Goal: Transaction & Acquisition: Purchase product/service

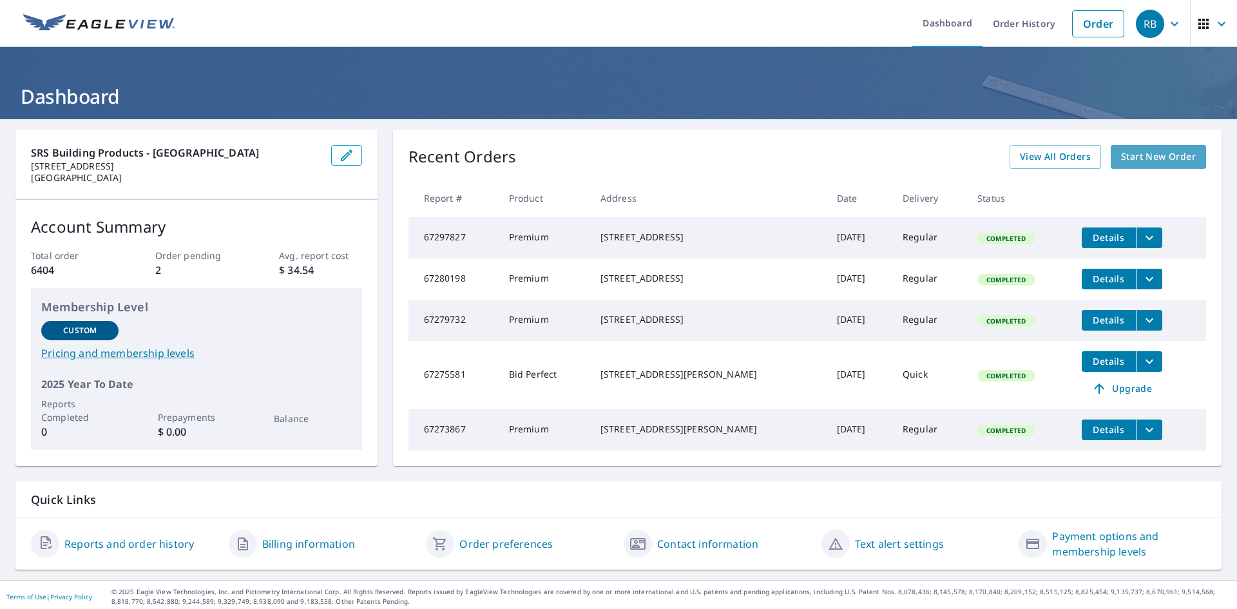
click at [1155, 159] on span "Start New Order" at bounding box center [1158, 157] width 75 height 16
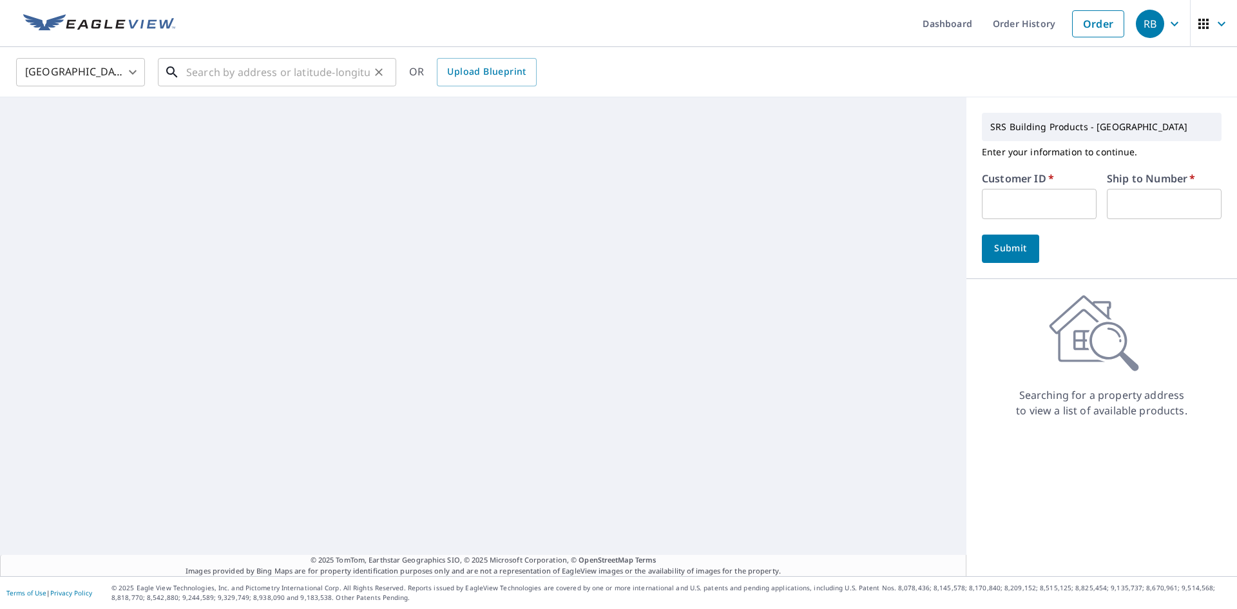
click at [329, 77] on input "text" at bounding box center [278, 72] width 184 height 36
click at [255, 79] on input "3422" at bounding box center [278, 72] width 184 height 36
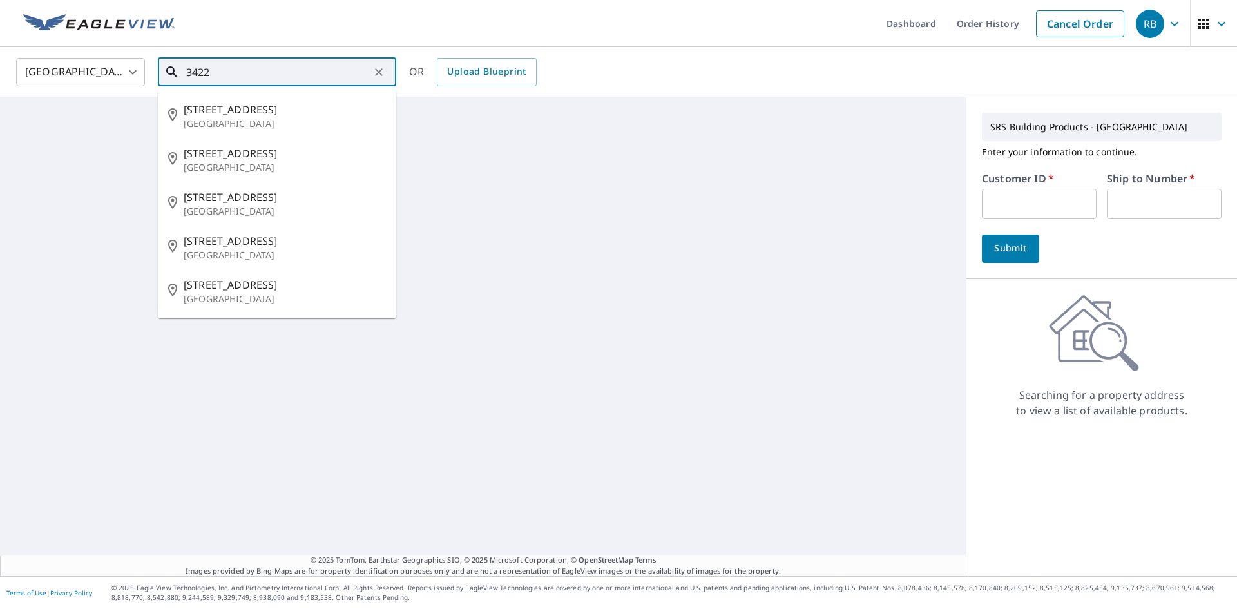
drag, startPoint x: 255, startPoint y: 77, endPoint x: 148, endPoint y: 87, distance: 106.8
click at [148, 87] on div "[GEOGRAPHIC_DATA] US ​ 3422 ​ [STREET_ADDRESS][GEOGRAPHIC_DATA][STREET_ADDRESS]…" at bounding box center [618, 72] width 1237 height 50
paste input "Crescent Dr"
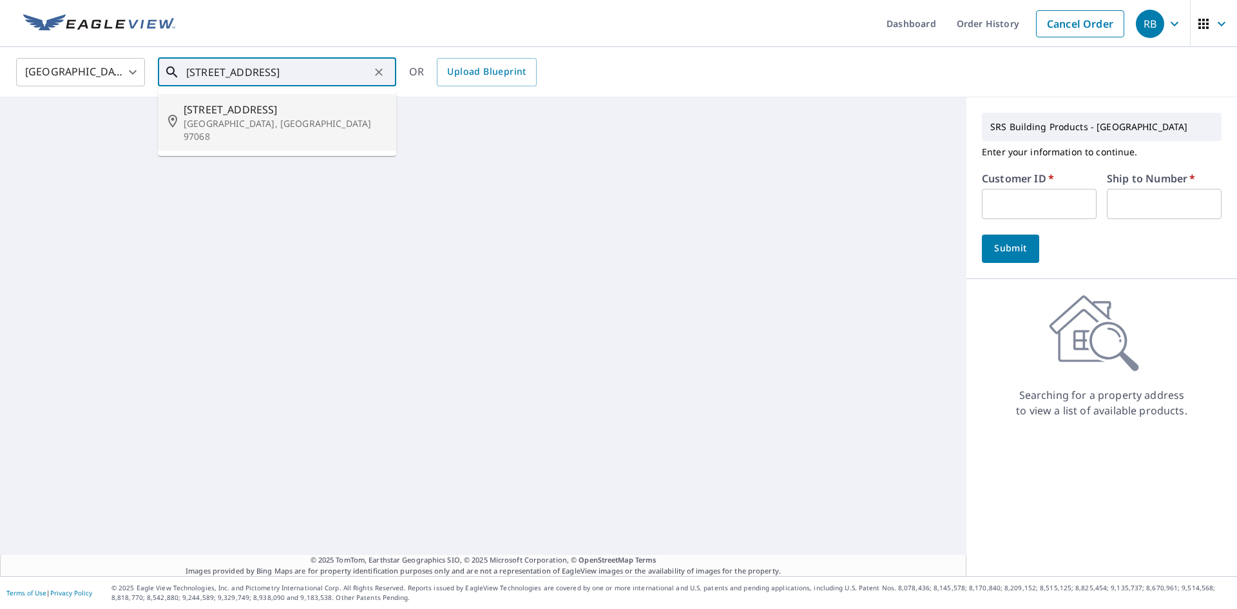
click at [255, 110] on span "[STREET_ADDRESS]" at bounding box center [285, 109] width 202 height 15
type input "[STREET_ADDRESS]"
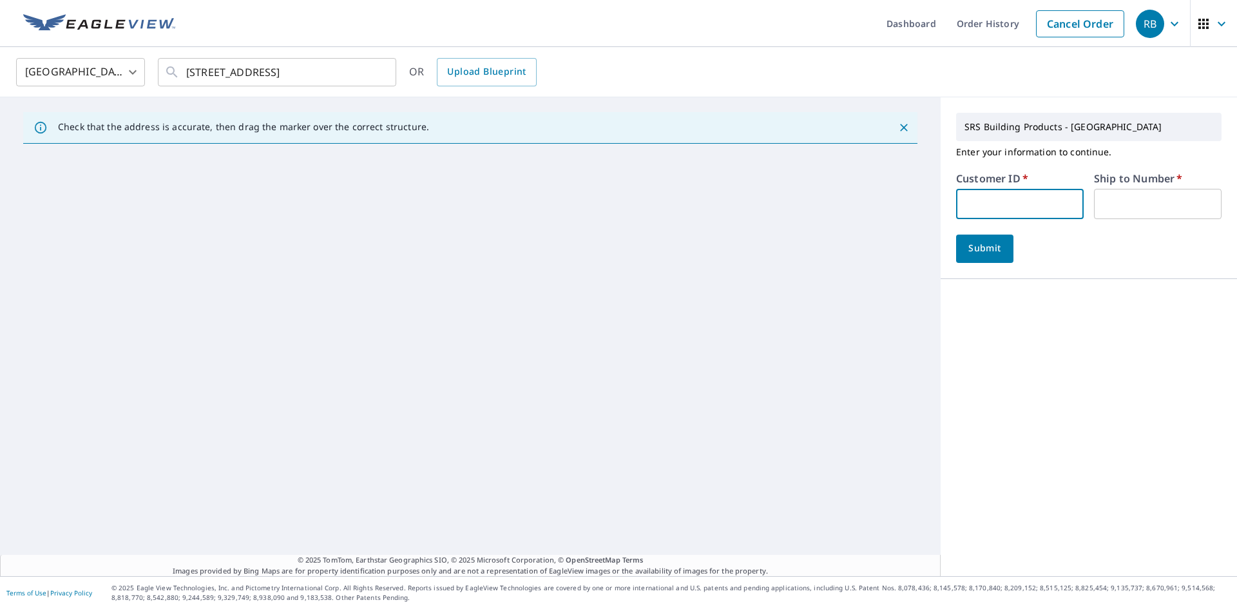
click at [978, 200] on input "text" at bounding box center [1020, 204] width 128 height 30
type input "ROY322"
click at [1117, 193] on input "text" at bounding box center [1158, 204] width 128 height 30
type input "1"
click at [974, 249] on span "Submit" at bounding box center [985, 248] width 37 height 16
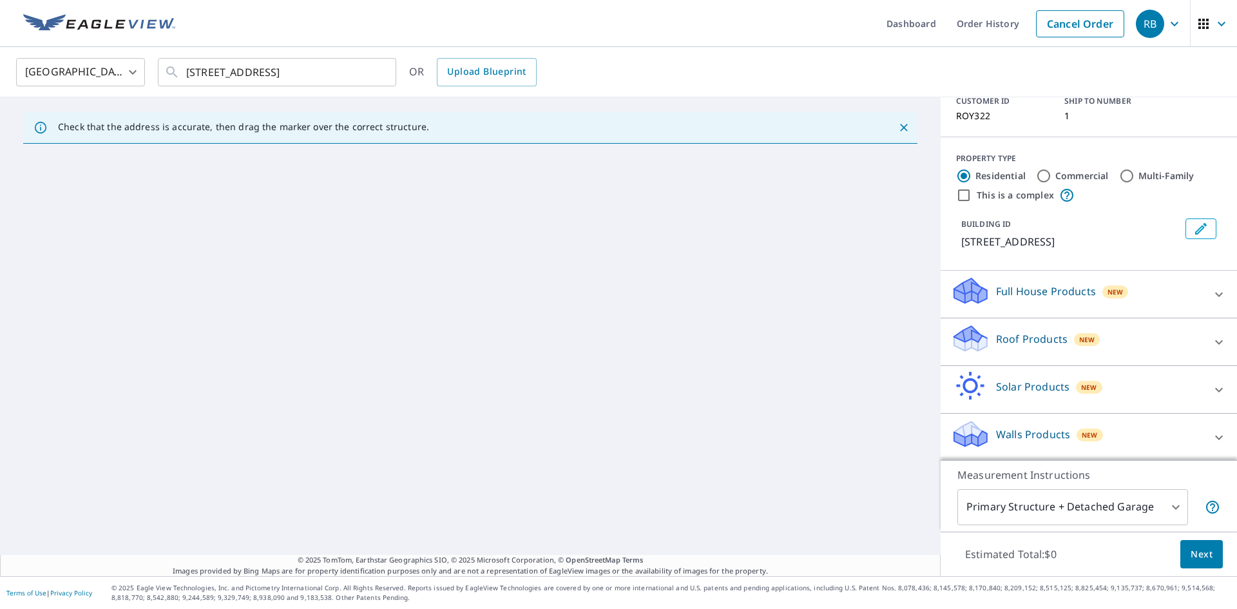
scroll to position [94, 0]
click at [1050, 337] on p "Roof Products" at bounding box center [1032, 337] width 72 height 15
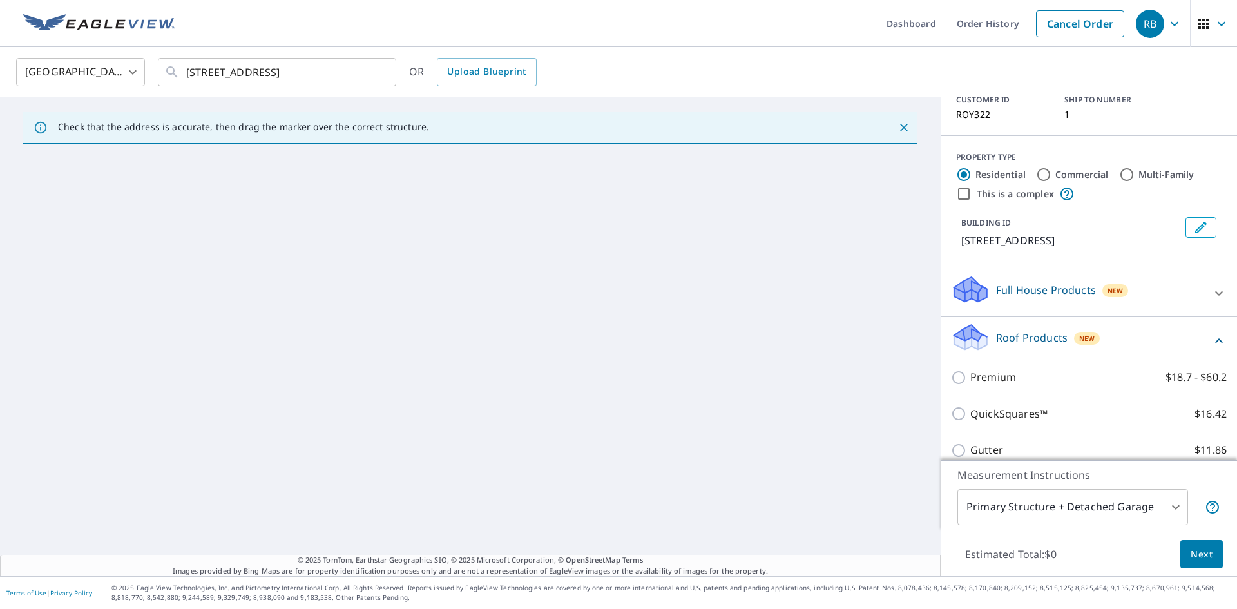
scroll to position [240, 0]
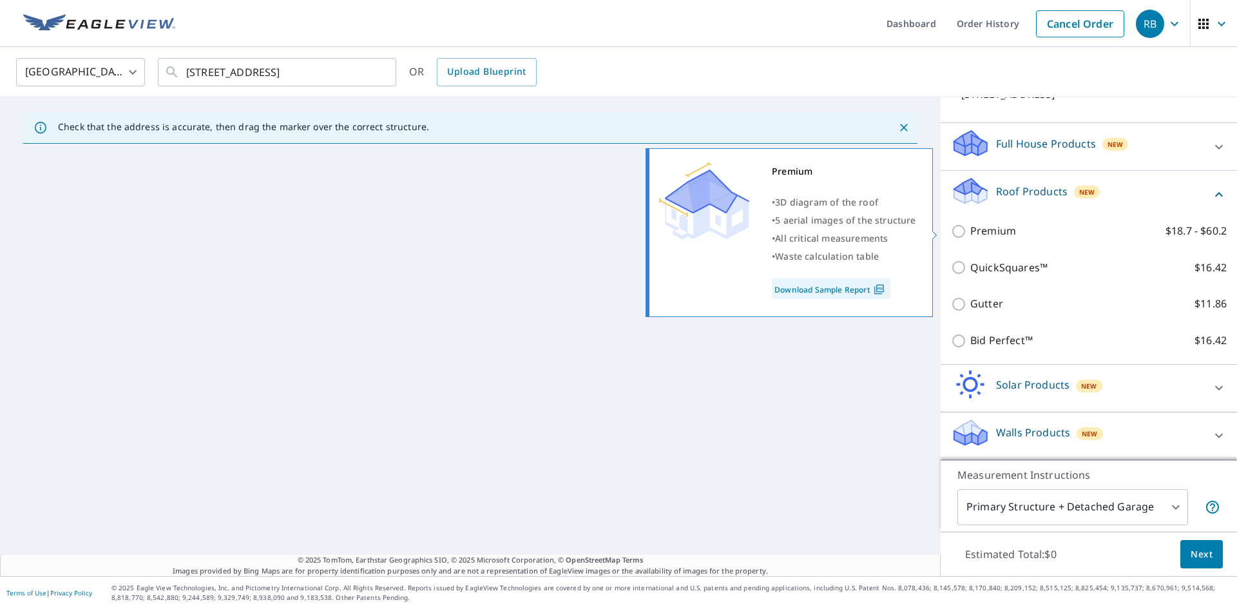
click at [991, 237] on p "Premium" at bounding box center [994, 231] width 46 height 16
click at [971, 237] on input "Premium $18.7 - $60.2" at bounding box center [960, 231] width 19 height 15
checkbox input "true"
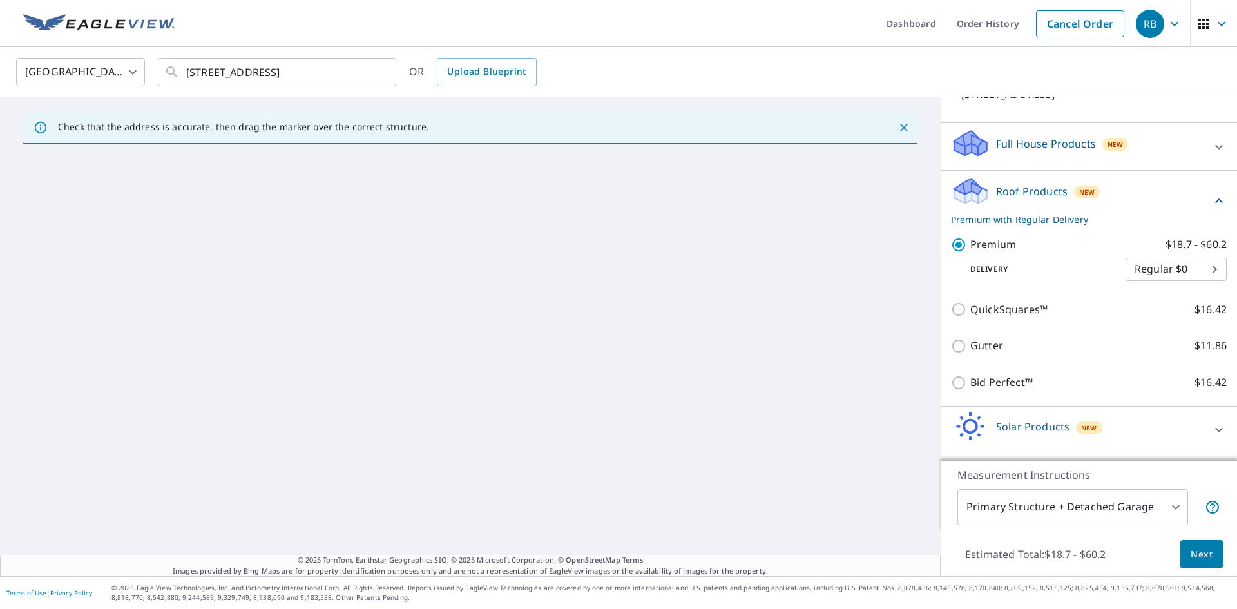
scroll to position [282, 0]
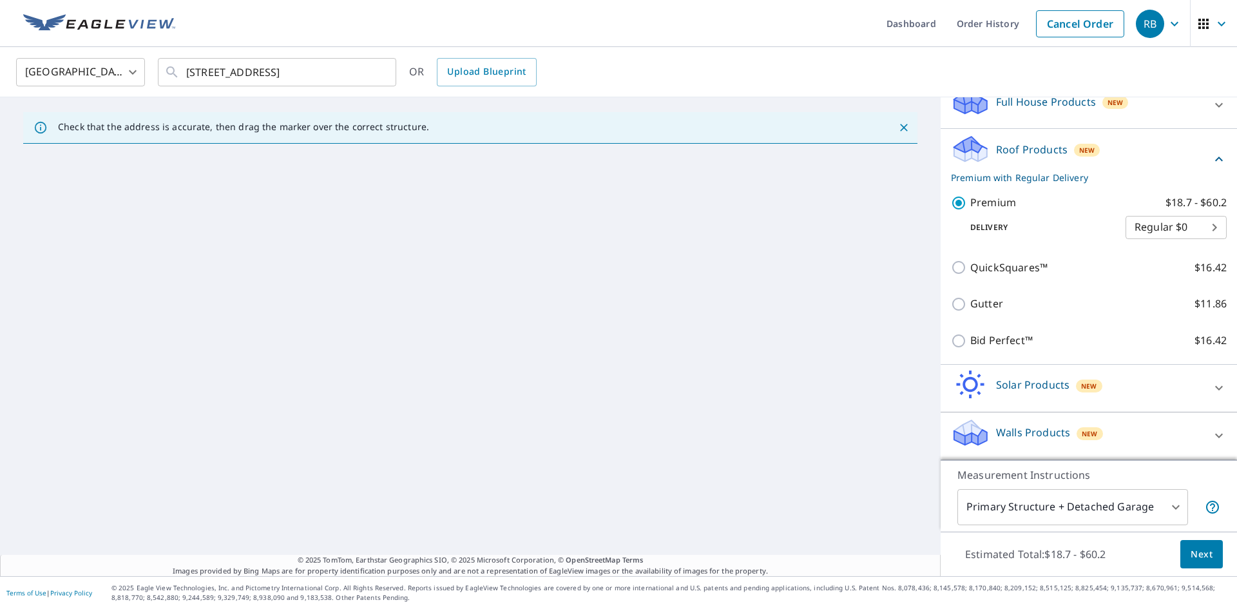
click at [1193, 552] on span "Next" at bounding box center [1202, 555] width 22 height 16
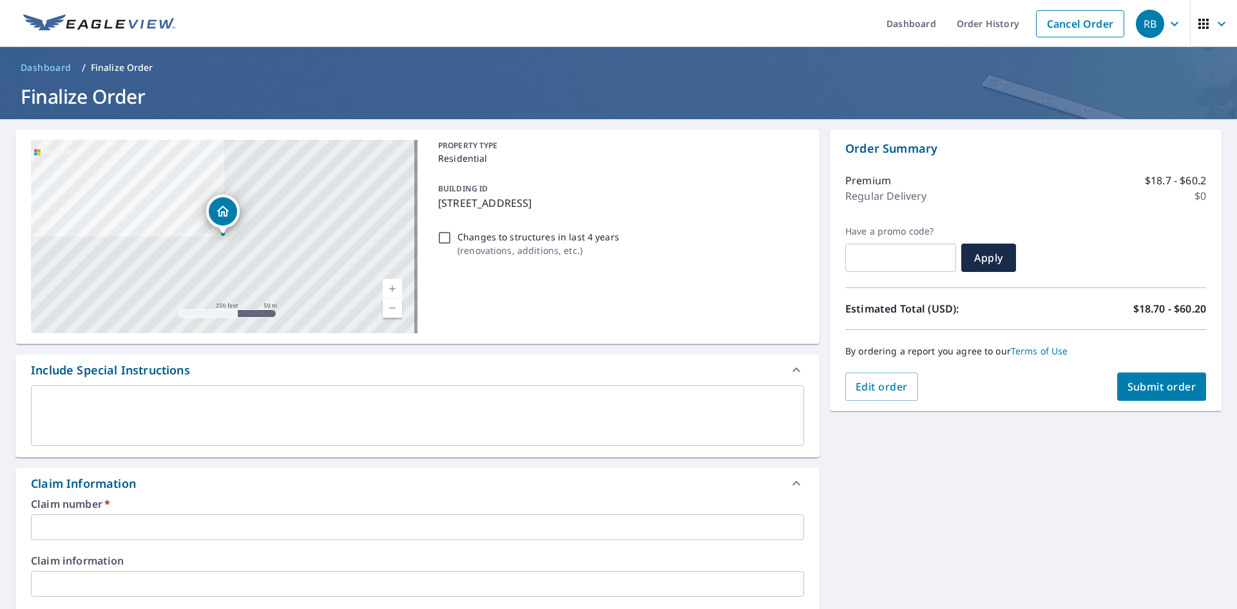
click at [85, 529] on input "text" at bounding box center [417, 527] width 773 height 26
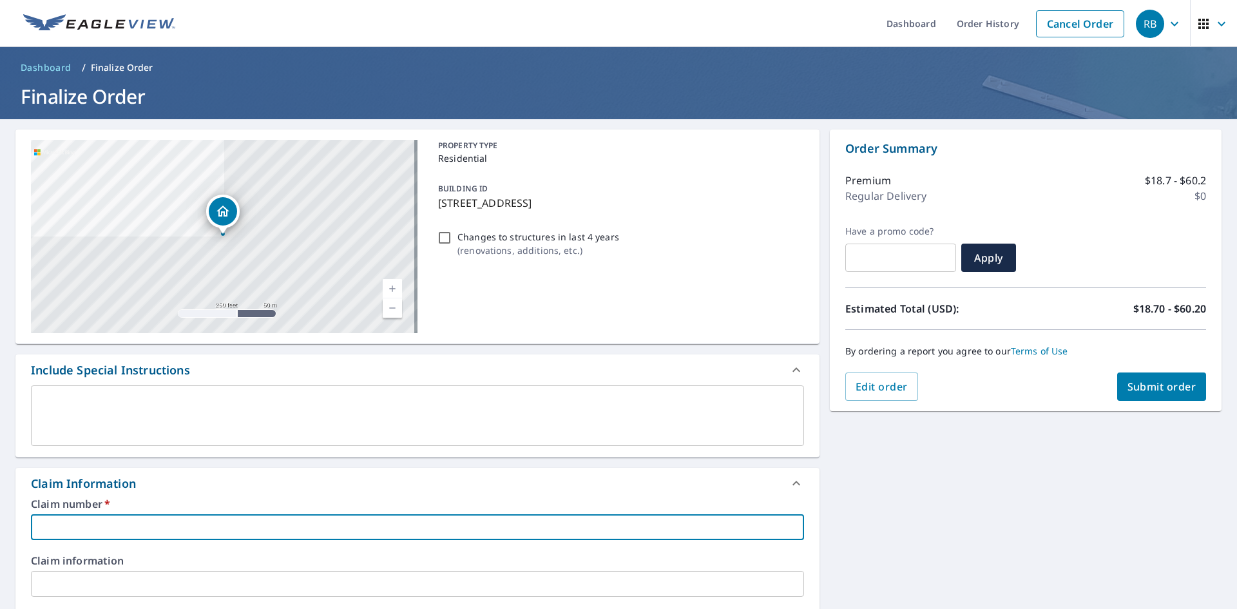
type input "r"
checkbox input "true"
type input "ROY322"
drag, startPoint x: 620, startPoint y: 202, endPoint x: 630, endPoint y: 202, distance: 10.3
click at [628, 202] on p "[STREET_ADDRESS]" at bounding box center [618, 202] width 361 height 15
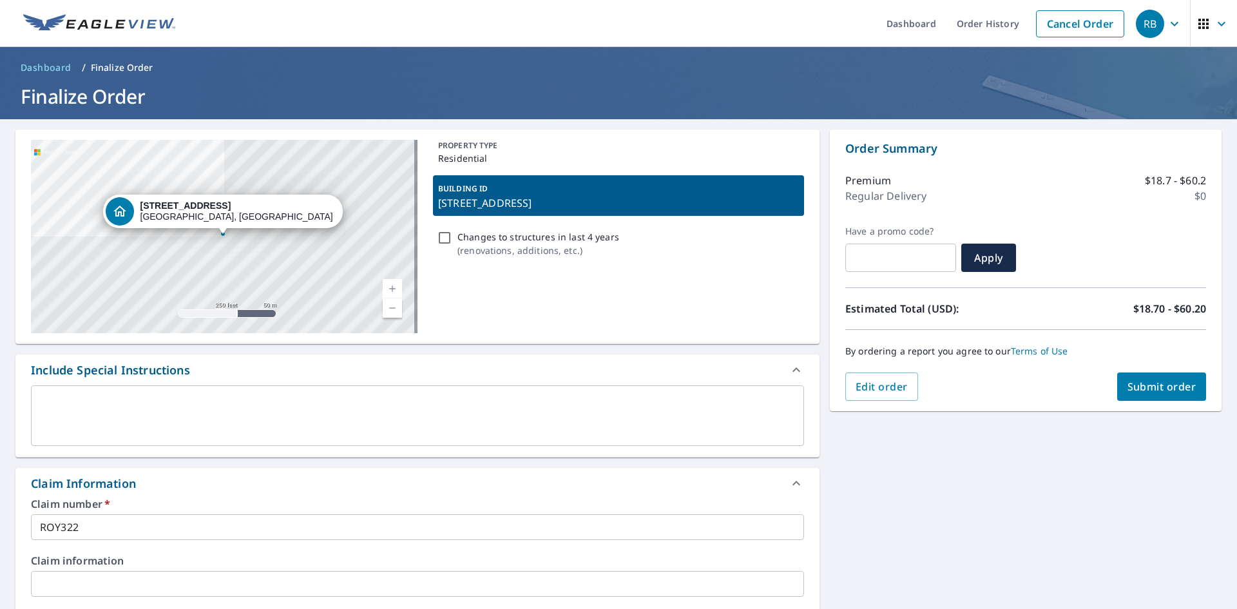
click at [631, 201] on p "[STREET_ADDRESS]" at bounding box center [618, 202] width 361 height 15
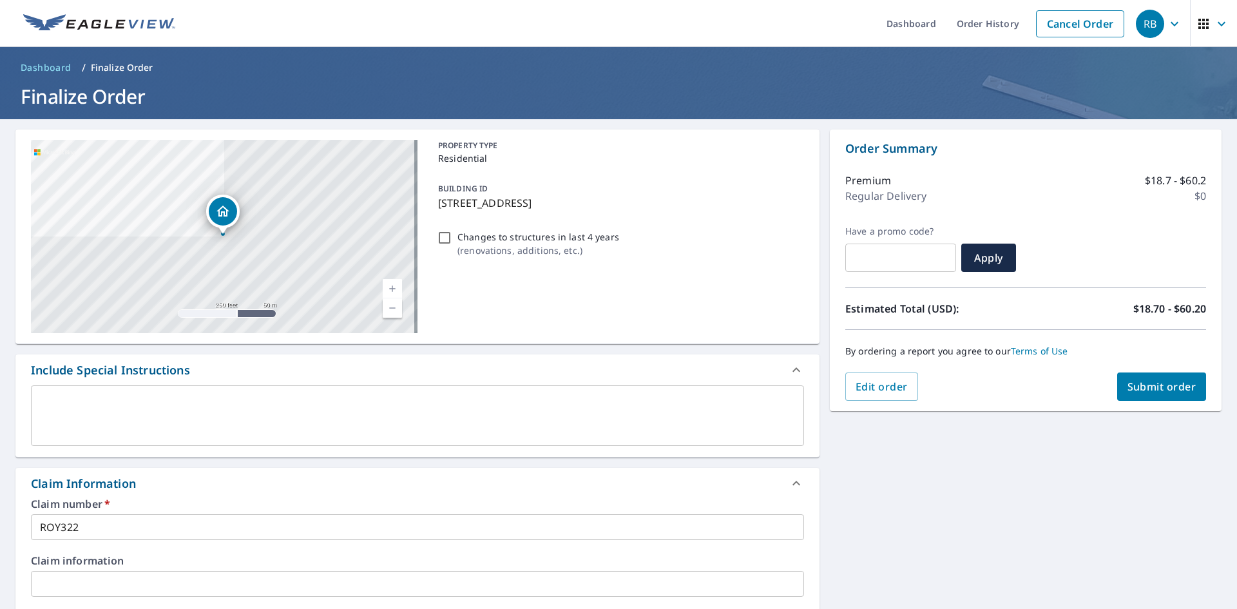
click at [465, 206] on p "[STREET_ADDRESS]" at bounding box center [618, 202] width 361 height 15
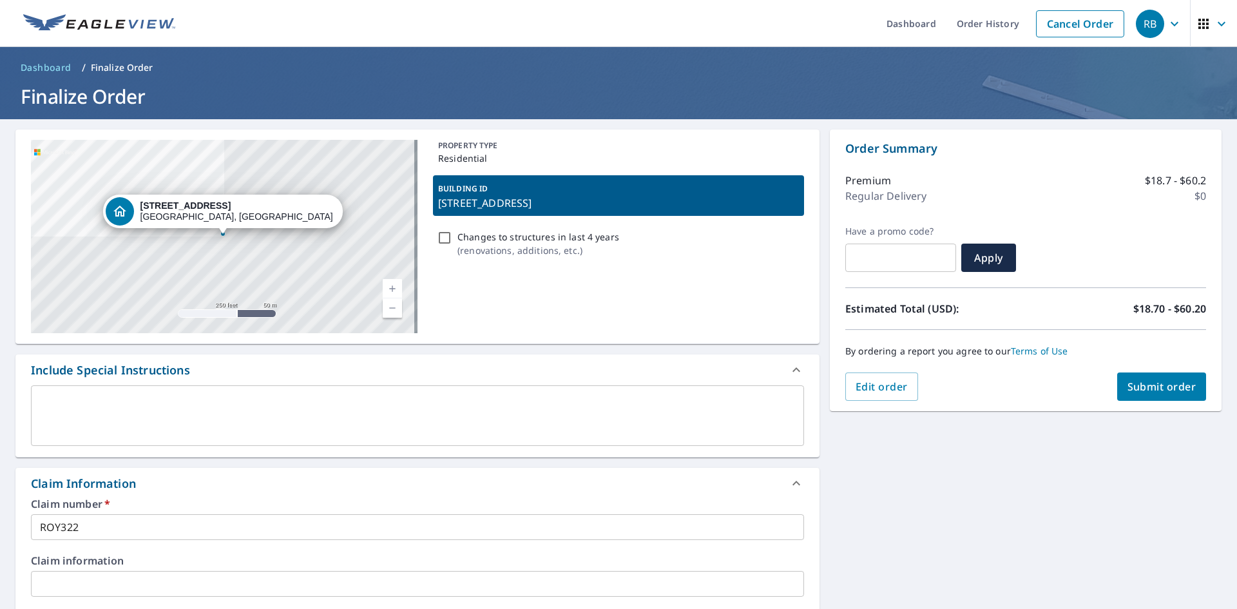
click at [434, 203] on div "BUILDING ID [STREET_ADDRESS]" at bounding box center [618, 195] width 371 height 41
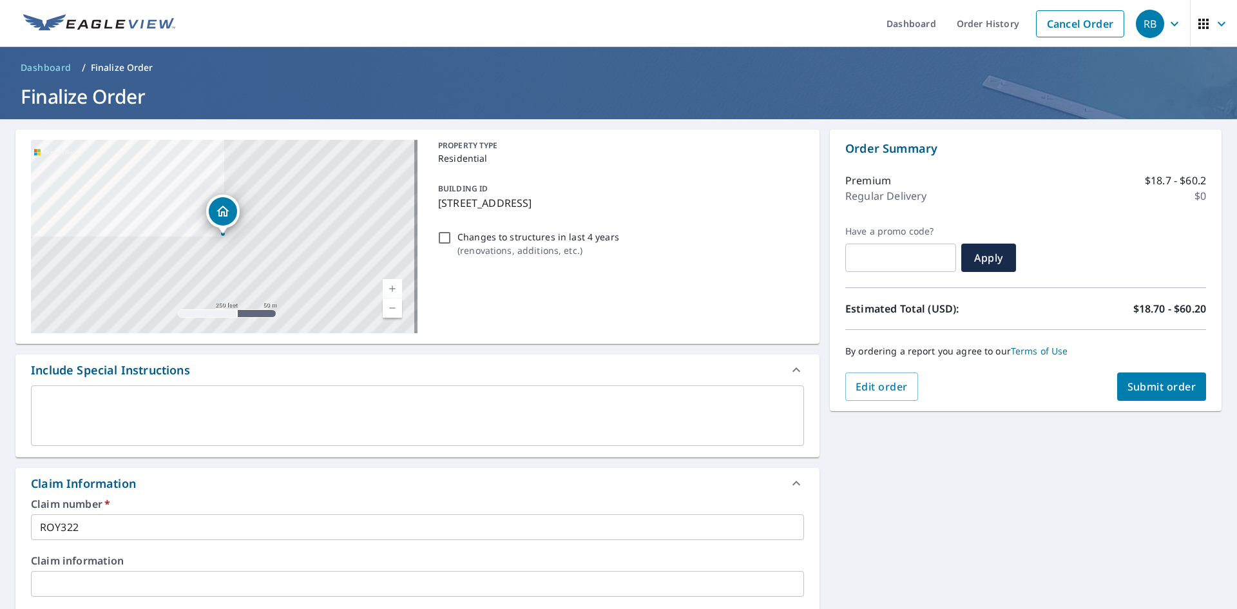
drag, startPoint x: 436, startPoint y: 202, endPoint x: 631, endPoint y: 210, distance: 195.5
click at [631, 210] on p "[STREET_ADDRESS]" at bounding box center [618, 202] width 361 height 15
checkbox input "true"
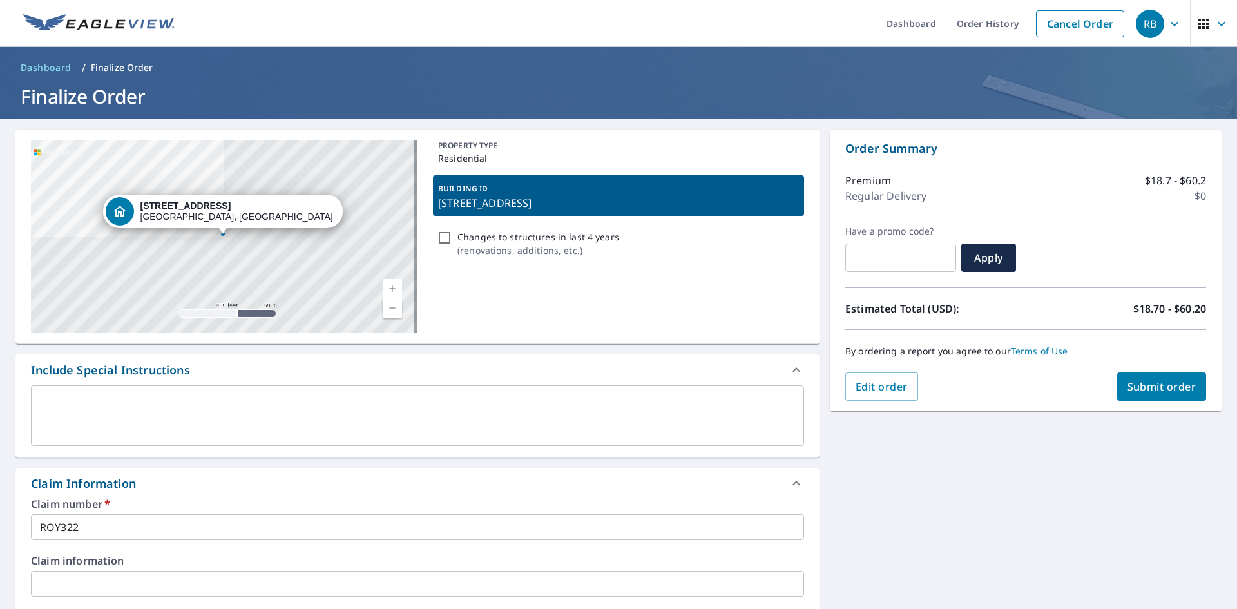
copy p "[STREET_ADDRESS]"
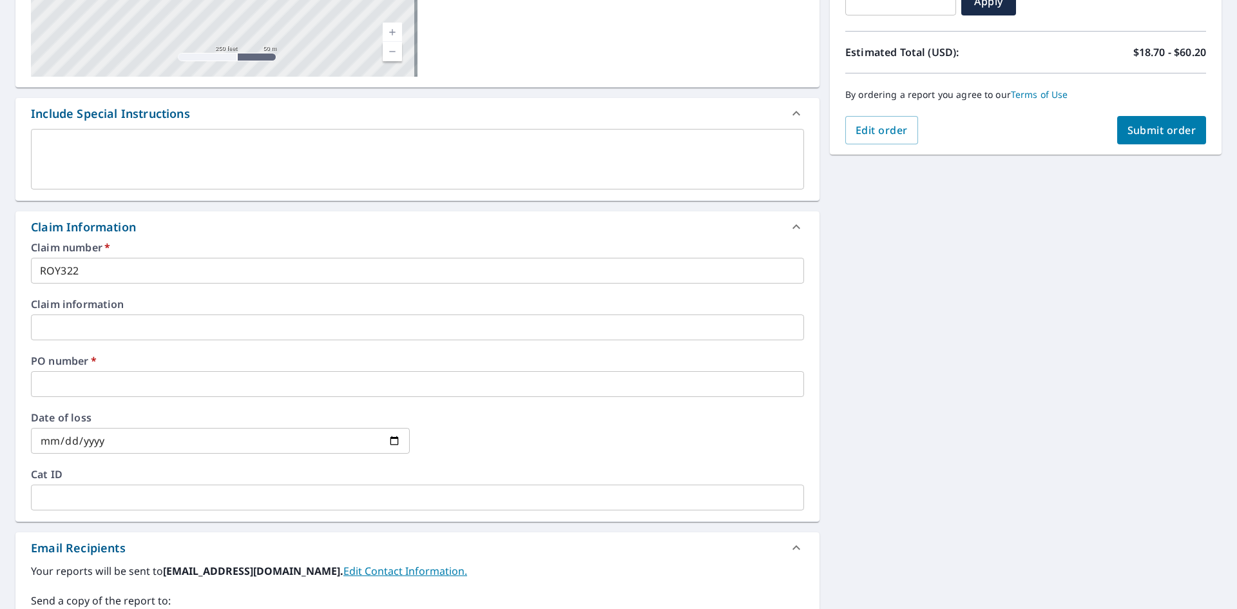
scroll to position [258, 0]
click at [93, 383] on input "text" at bounding box center [417, 383] width 773 height 26
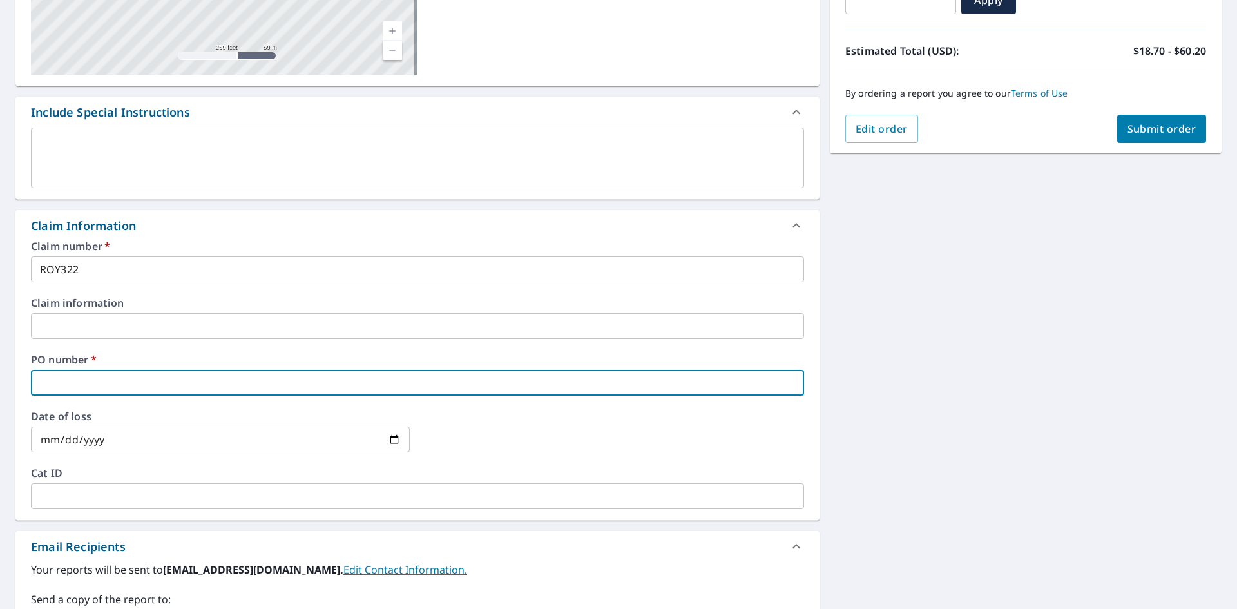
paste input "[STREET_ADDRESS]"
type input "[STREET_ADDRESS]"
checkbox input "true"
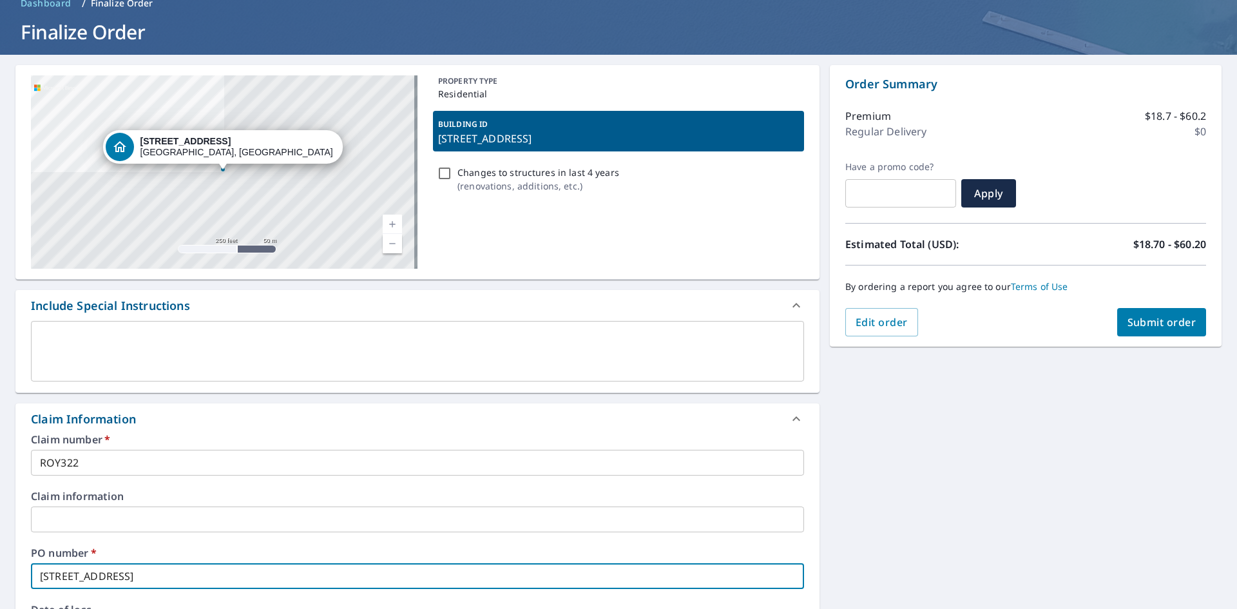
scroll to position [0, 0]
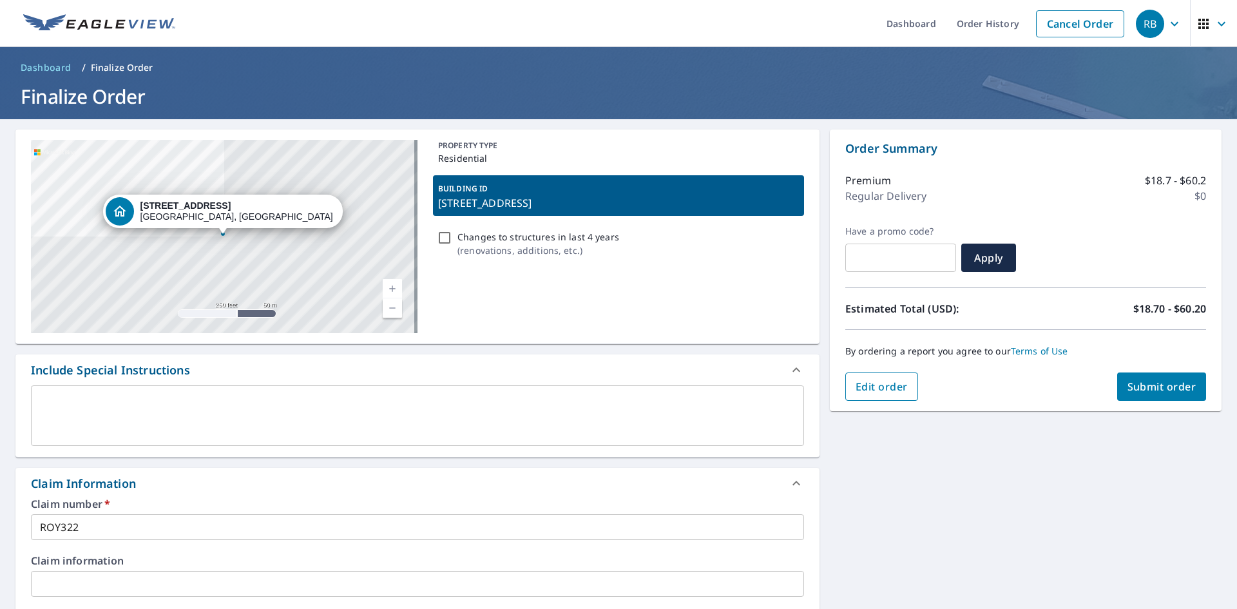
type input "[STREET_ADDRESS]"
click at [892, 391] on span "Edit order" at bounding box center [882, 387] width 52 height 14
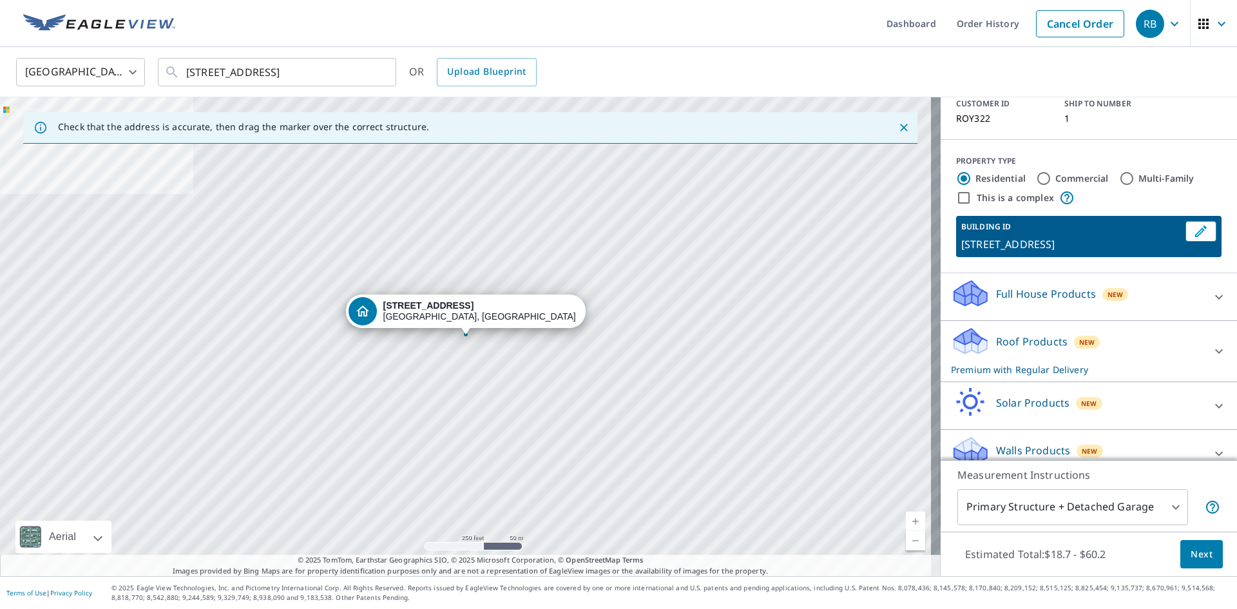
scroll to position [108, 0]
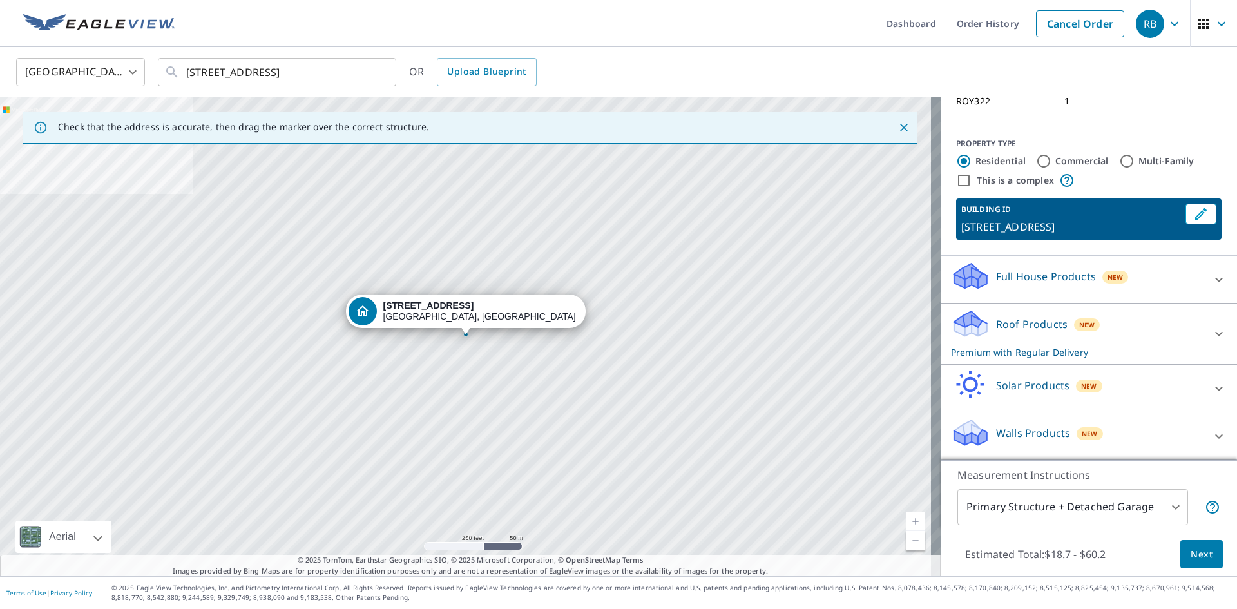
click at [1045, 328] on p "Roof Products" at bounding box center [1032, 323] width 72 height 15
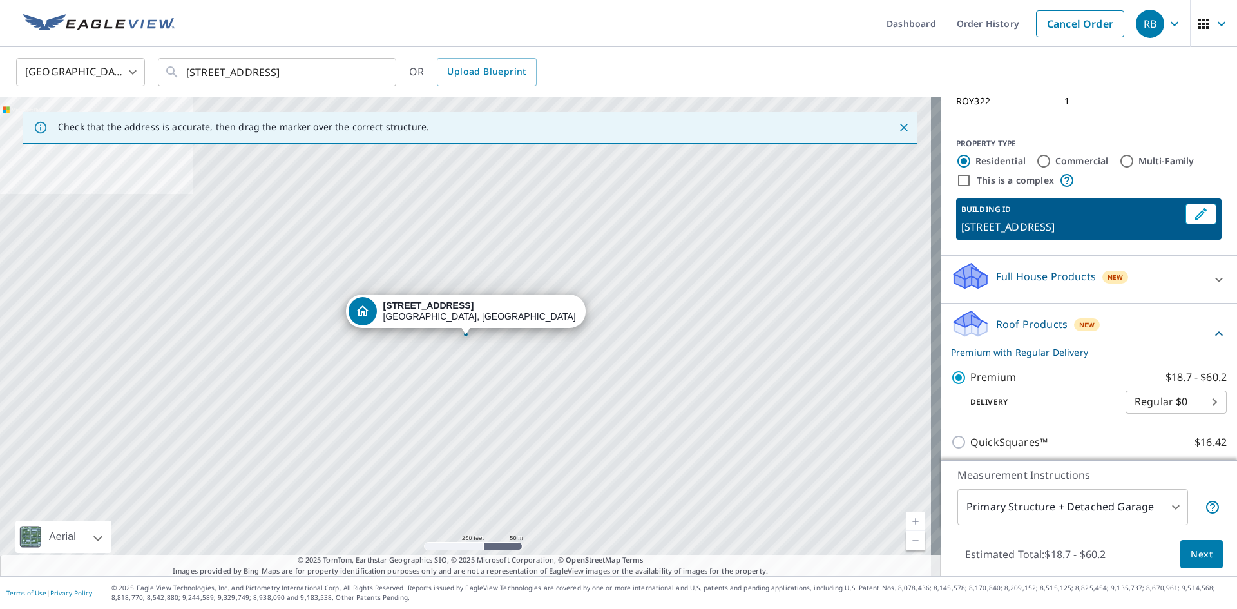
scroll to position [282, 0]
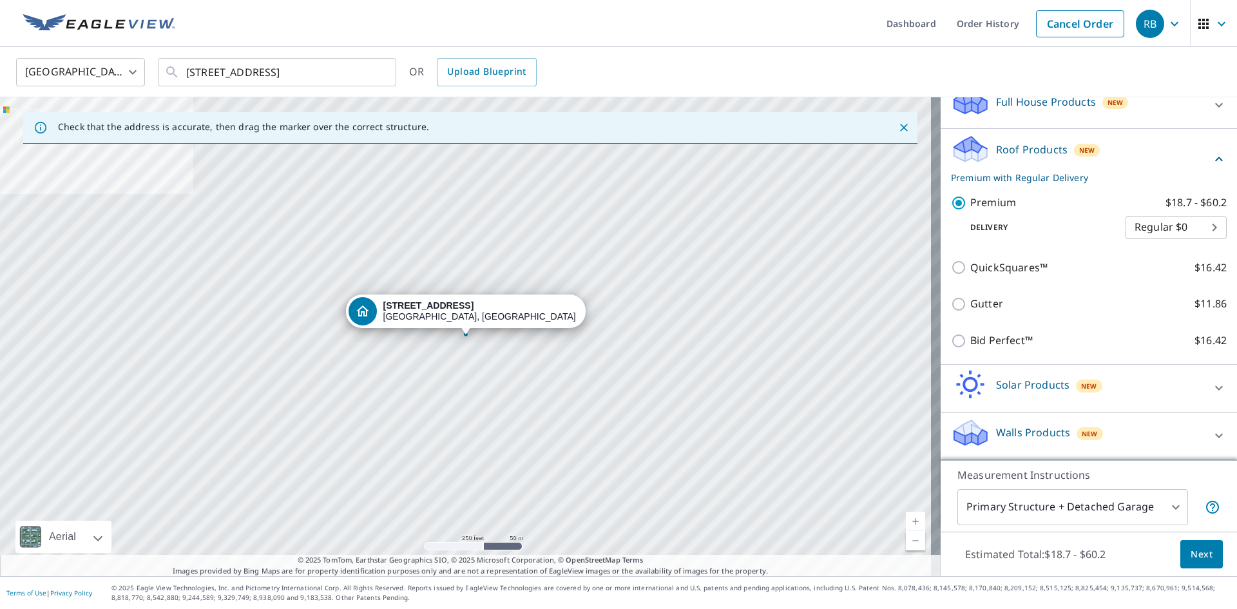
click at [1136, 227] on body "RB RB Dashboard Order History Cancel Order RB [GEOGRAPHIC_DATA] US ​ [STREET_AD…" at bounding box center [618, 304] width 1237 height 609
click at [1136, 276] on li "3 Hour $27.36" at bounding box center [1157, 273] width 101 height 23
type input "7"
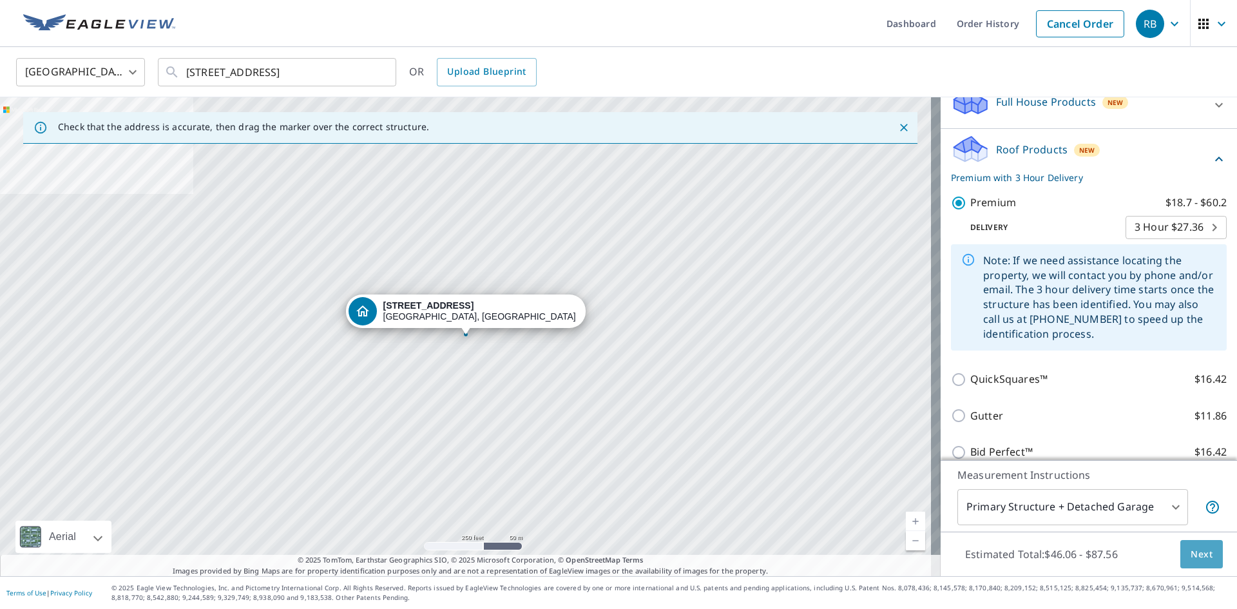
click at [1197, 541] on button "Next" at bounding box center [1202, 554] width 43 height 29
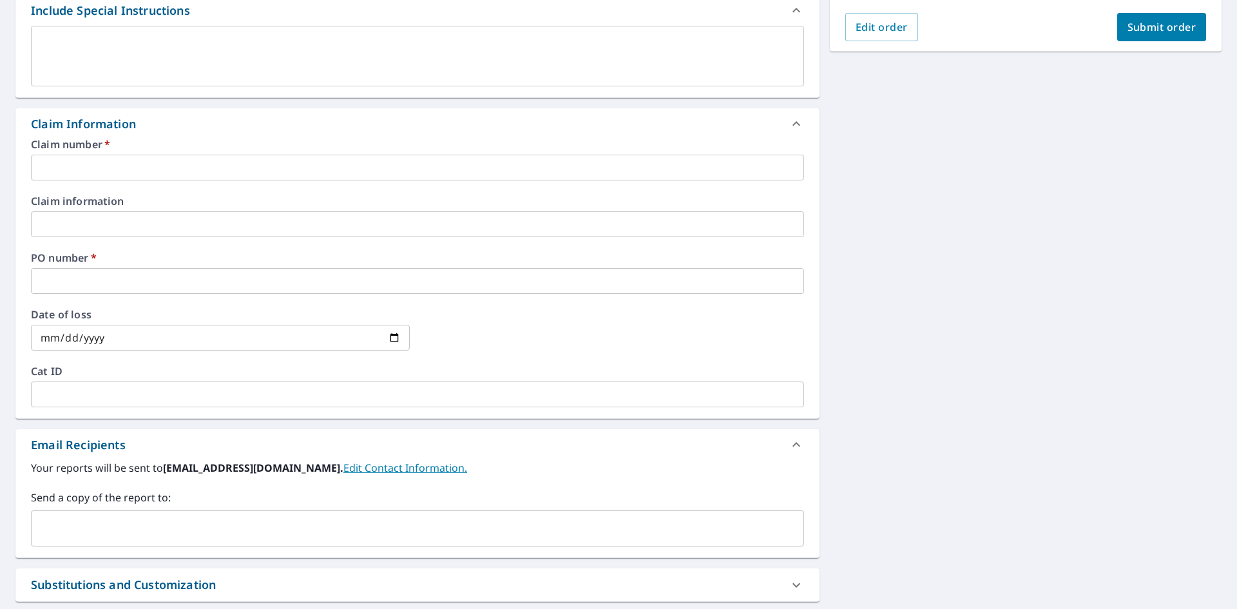
scroll to position [387, 0]
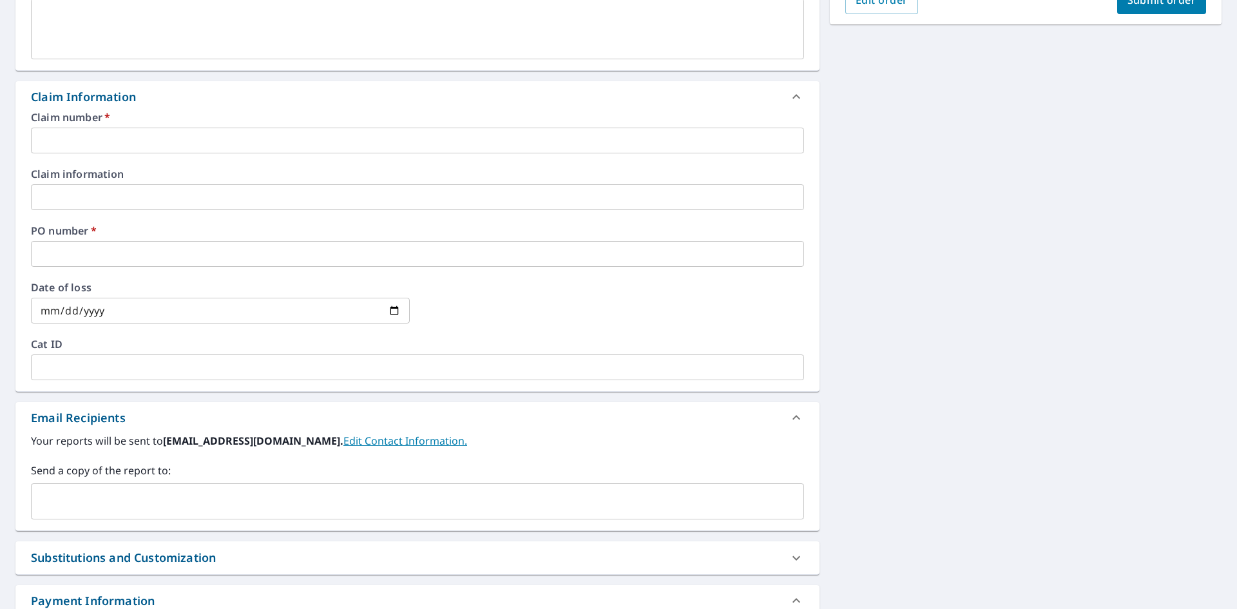
click at [70, 137] on input "text" at bounding box center [417, 141] width 773 height 26
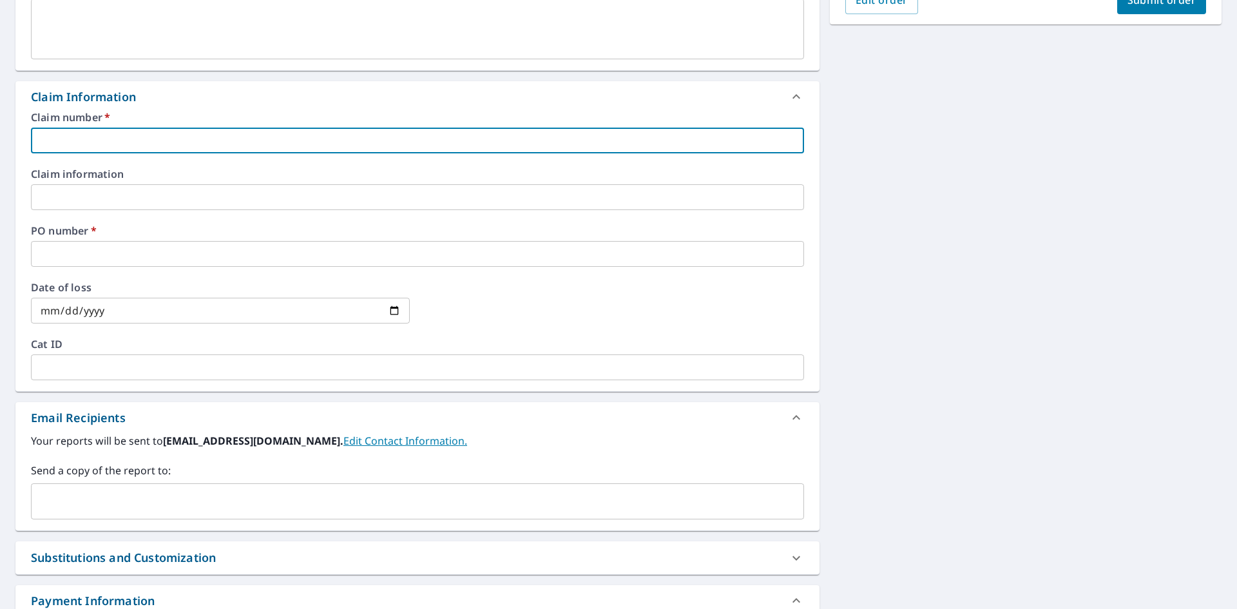
type input "r"
checkbox input "true"
type input "ROY322"
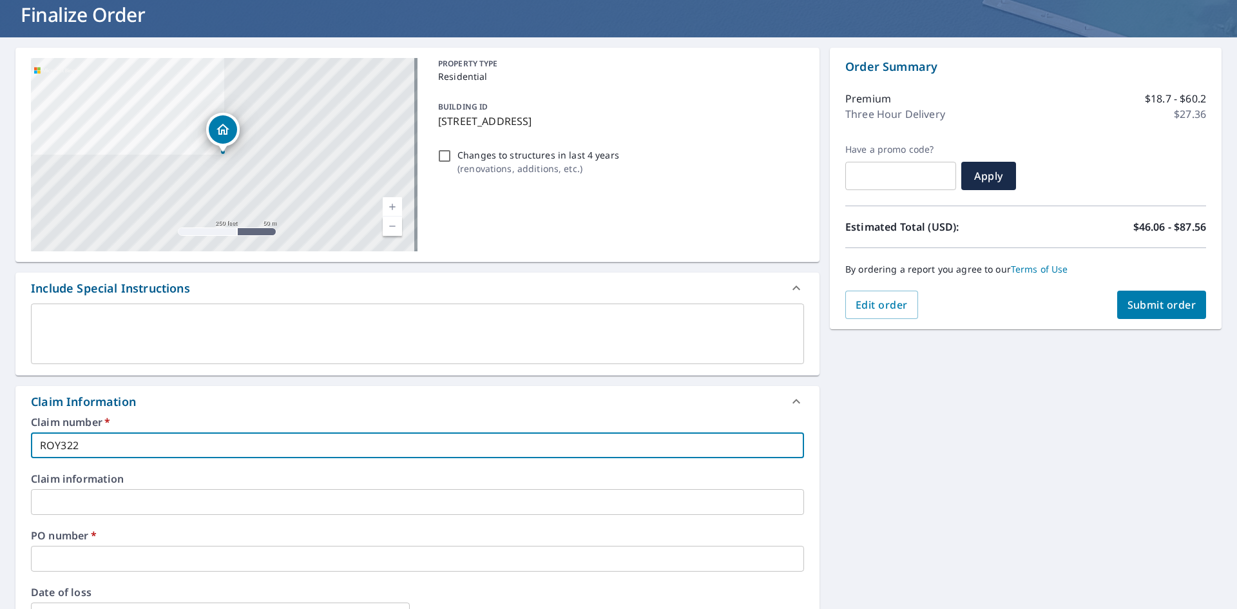
scroll to position [64, 0]
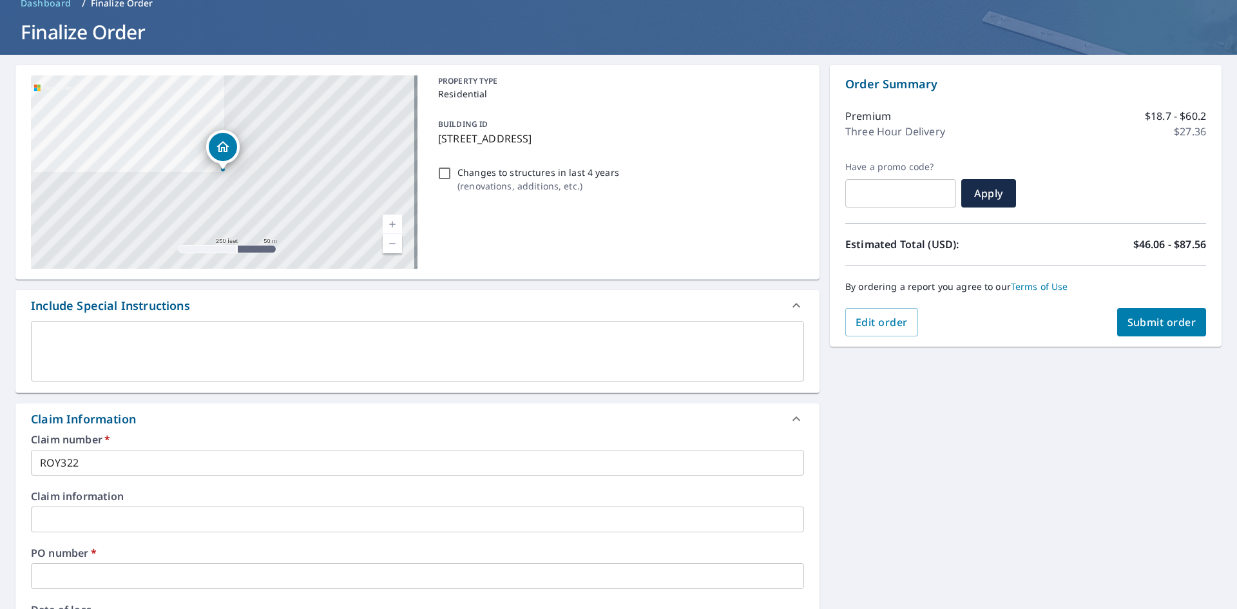
drag, startPoint x: 632, startPoint y: 132, endPoint x: 437, endPoint y: 141, distance: 194.8
click at [438, 141] on p "[STREET_ADDRESS]" at bounding box center [618, 138] width 361 height 15
checkbox input "true"
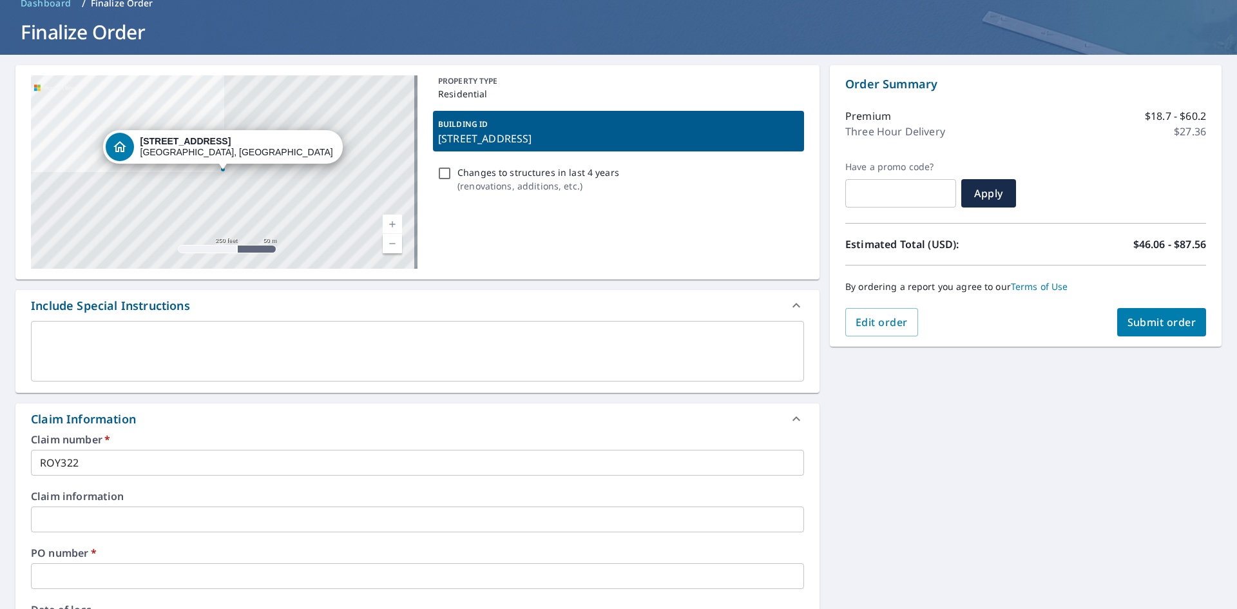
copy p "[STREET_ADDRESS]"
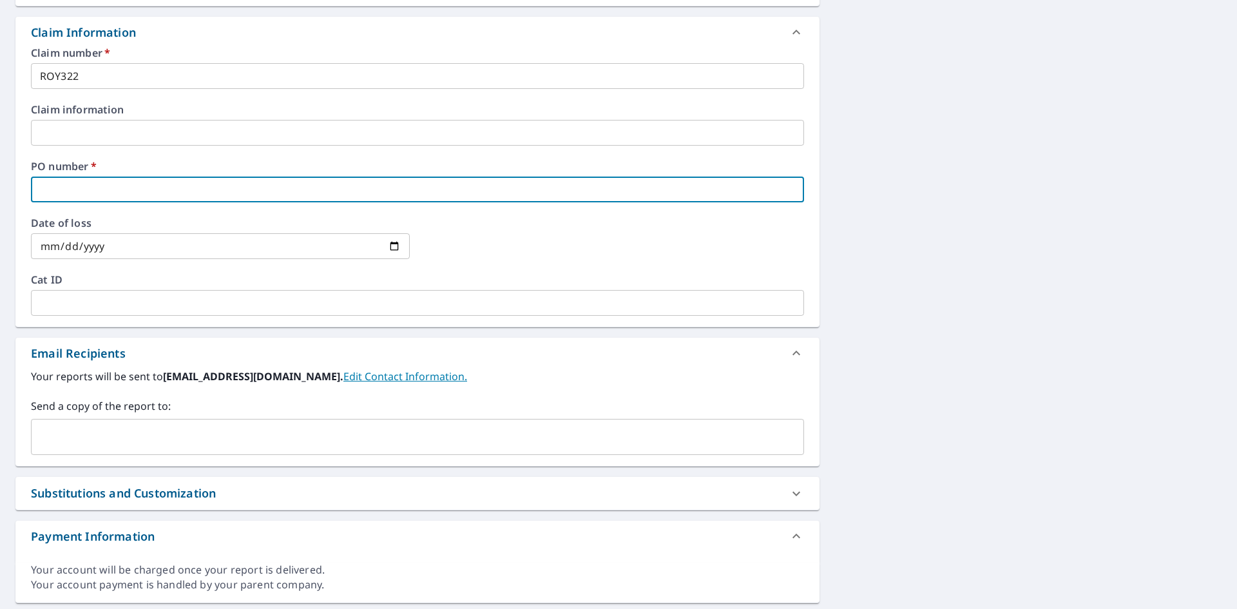
click at [63, 183] on input "text" at bounding box center [417, 190] width 773 height 26
paste input "[STREET_ADDRESS]"
type input "[STREET_ADDRESS]"
checkbox input "true"
type input "[STREET_ADDRESS]"
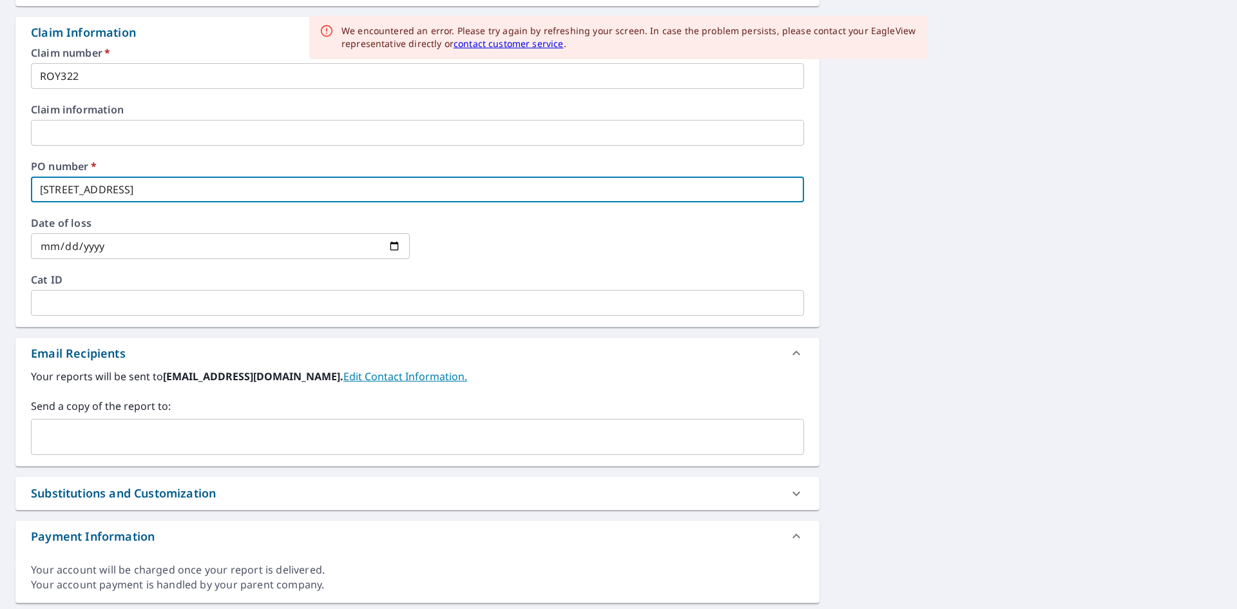
click at [88, 449] on input "text" at bounding box center [408, 437] width 742 height 24
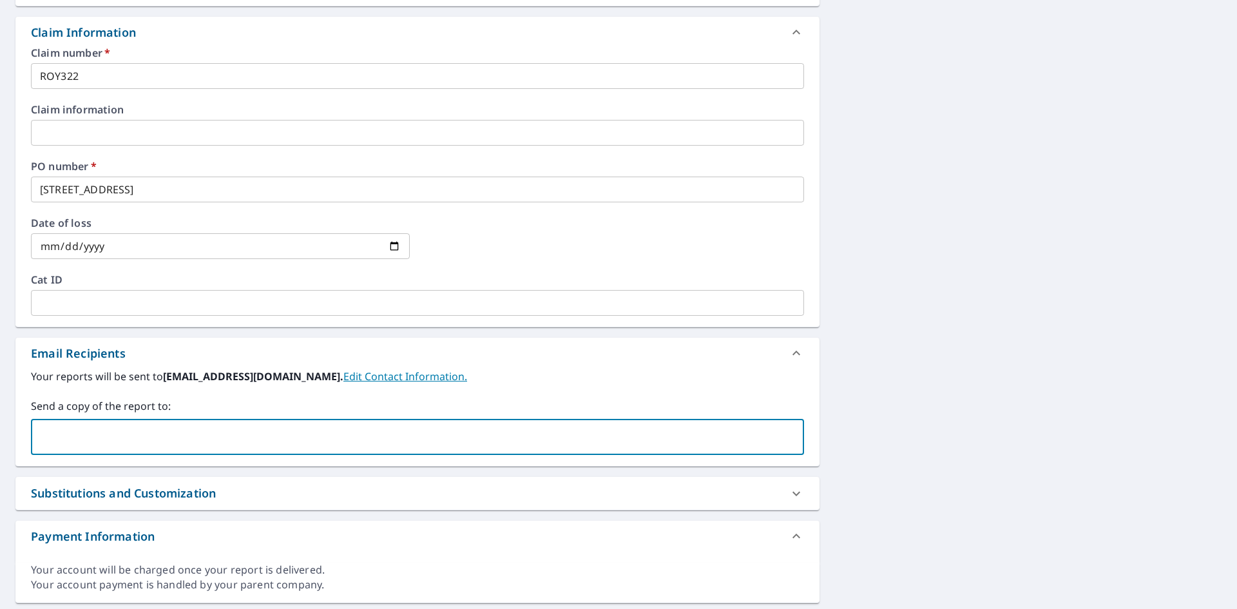
paste input "[EMAIL_ADDRESS][DOMAIN_NAME]"
type input "[EMAIL_ADDRESS][DOMAIN_NAME]"
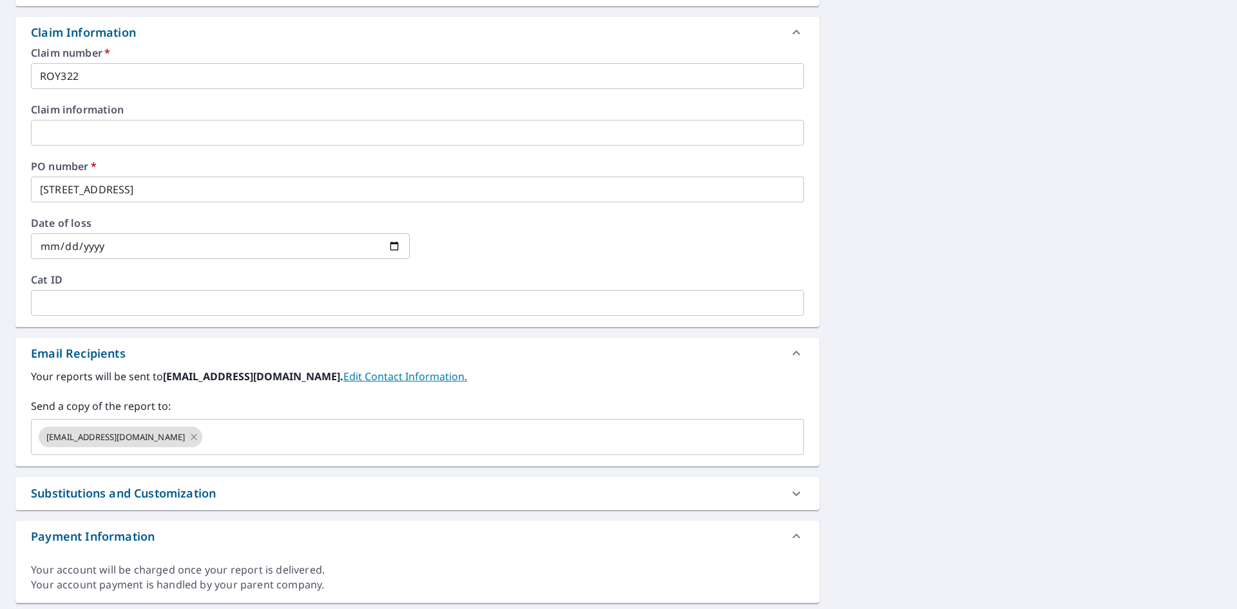
click at [993, 262] on div "[STREET_ADDRESS] A standard road map Aerial A detailed look from above Labels L…" at bounding box center [618, 140] width 1237 height 945
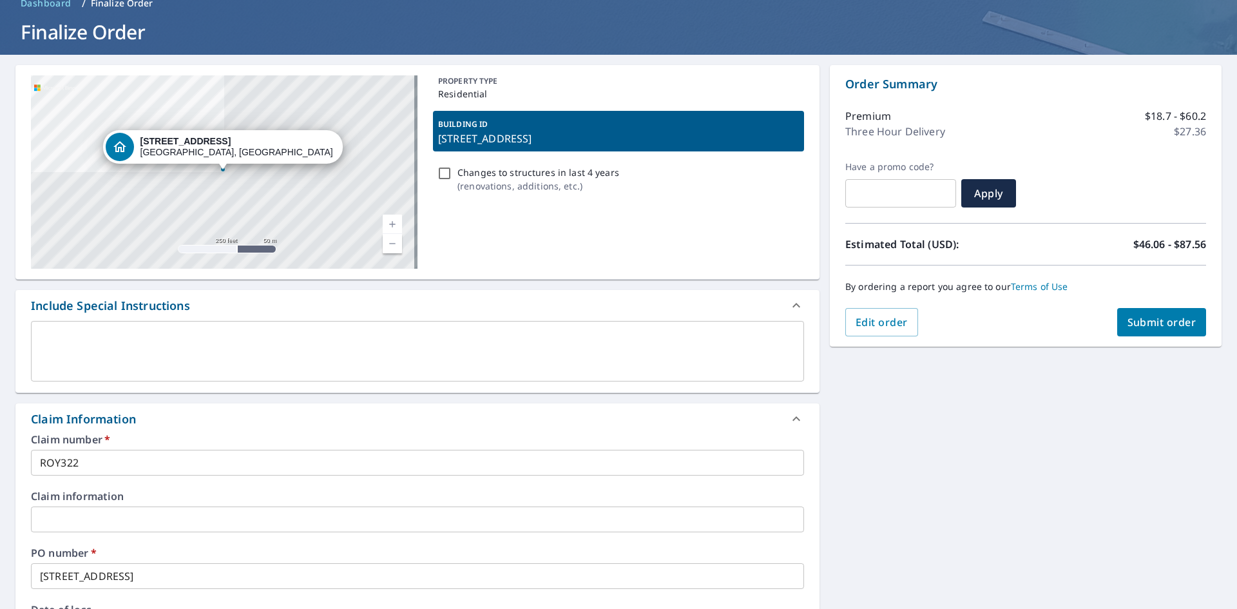
scroll to position [0, 0]
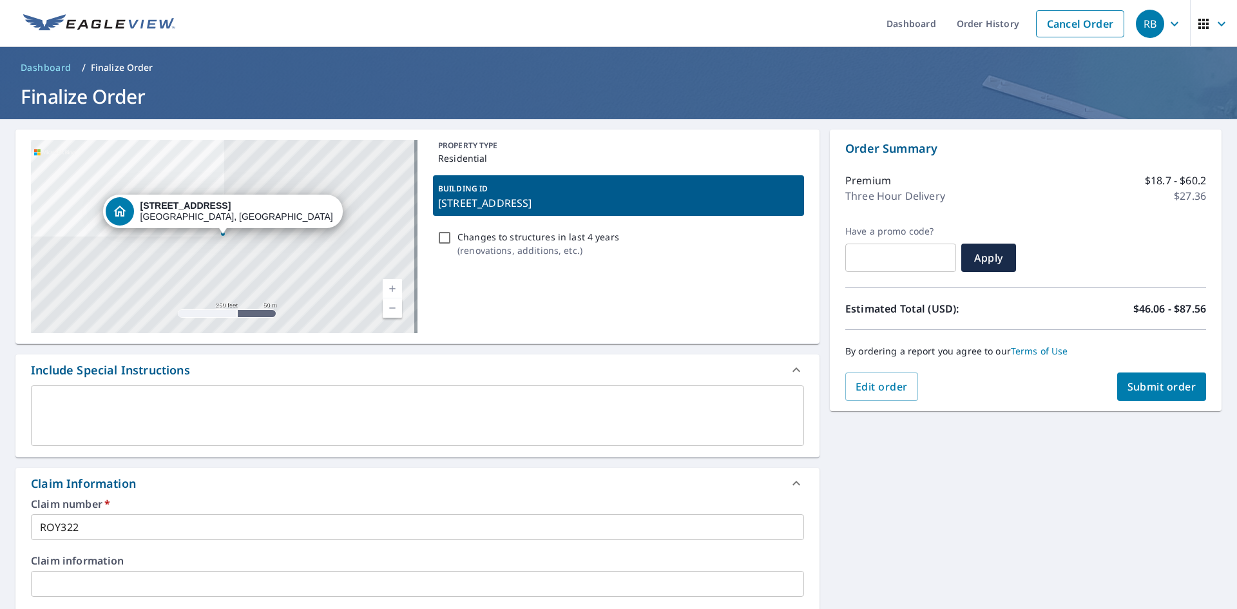
click at [1176, 397] on button "Submit order" at bounding box center [1163, 387] width 90 height 28
checkbox input "true"
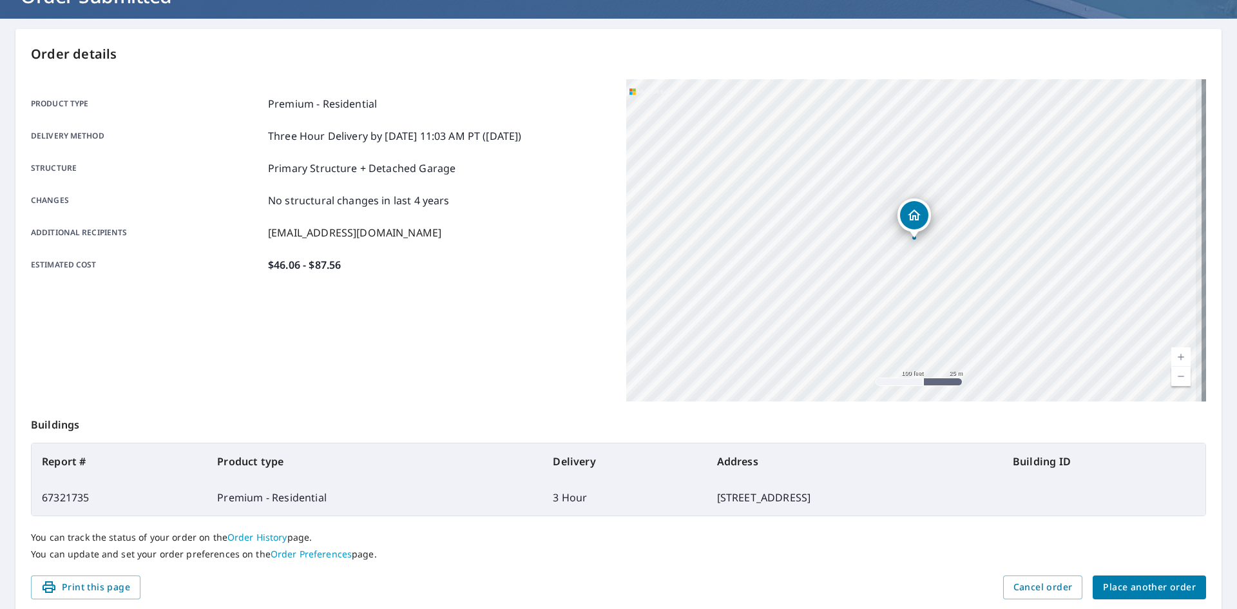
scroll to position [129, 0]
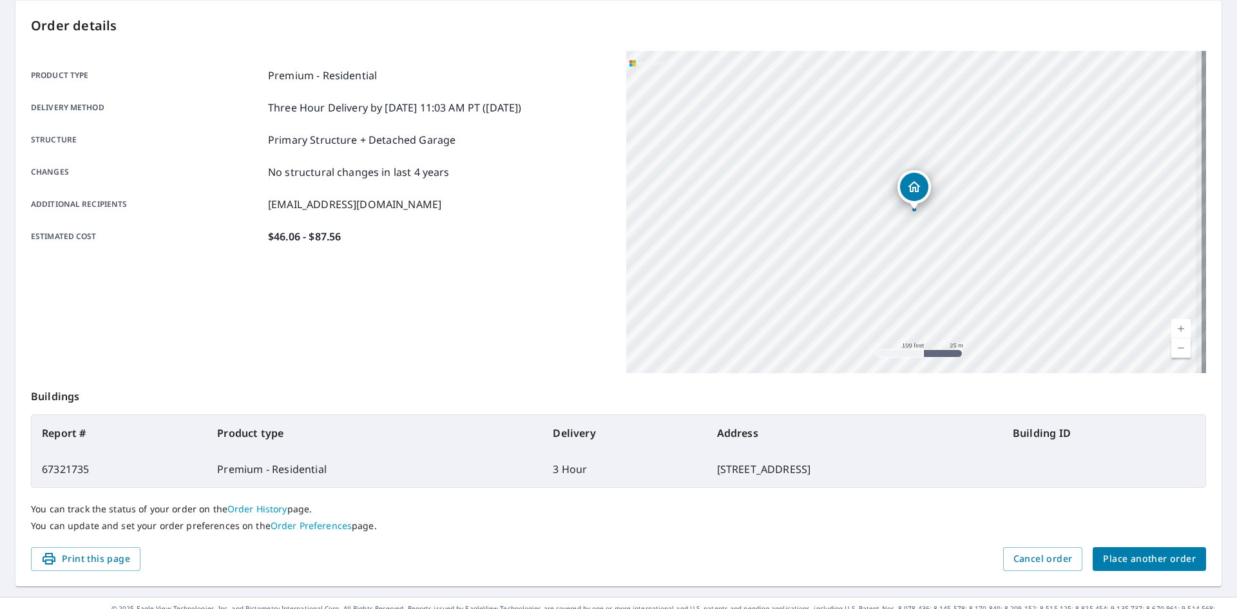
click at [1161, 561] on span "Place another order" at bounding box center [1149, 559] width 93 height 16
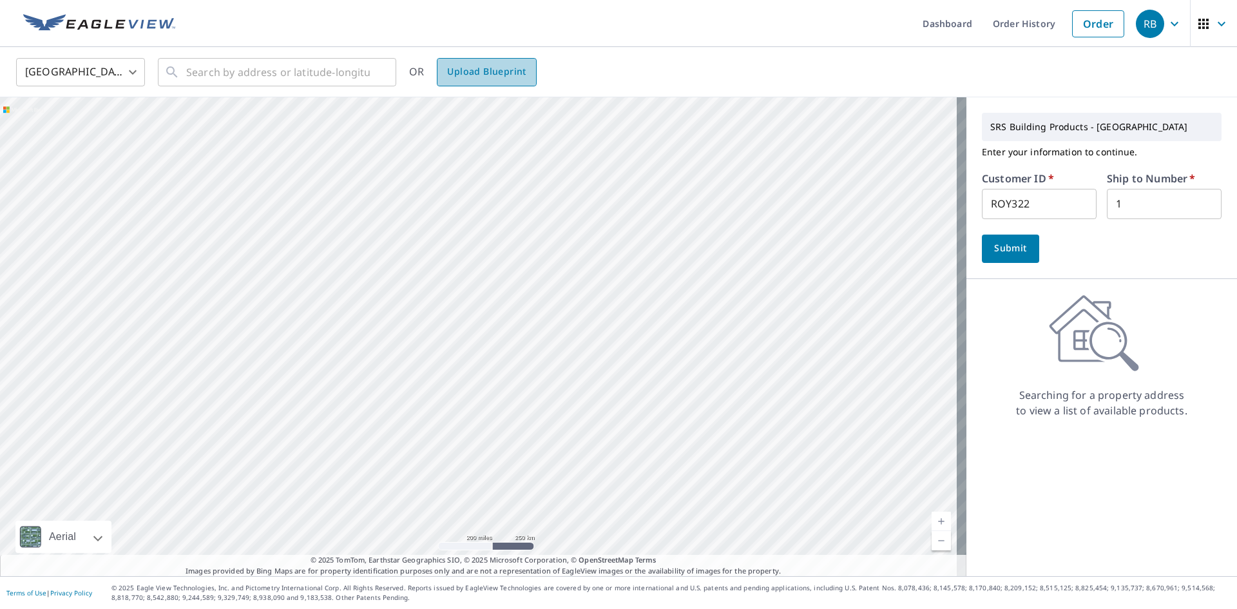
click at [523, 64] on span "Upload Blueprint" at bounding box center [486, 72] width 79 height 16
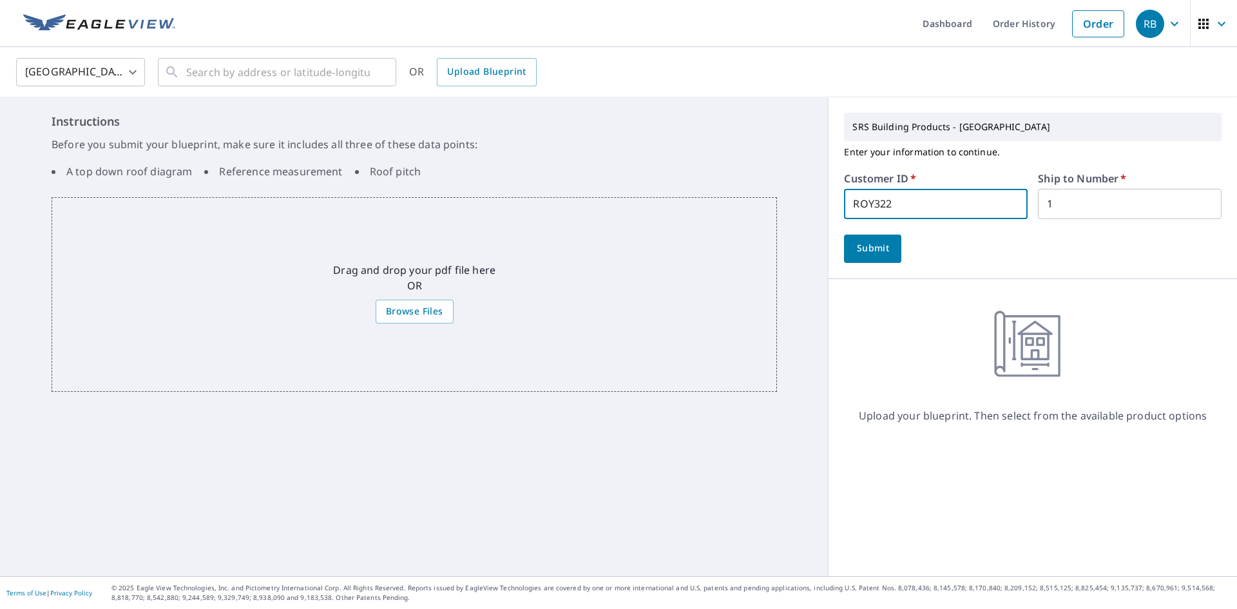
scroll to position [1, 0]
drag, startPoint x: 962, startPoint y: 207, endPoint x: 623, endPoint y: 208, distance: 339.0
click at [625, 211] on div "Instructions Before you submit your blueprint, make sure it includes all three …" at bounding box center [618, 336] width 1237 height 479
type input "stb322"
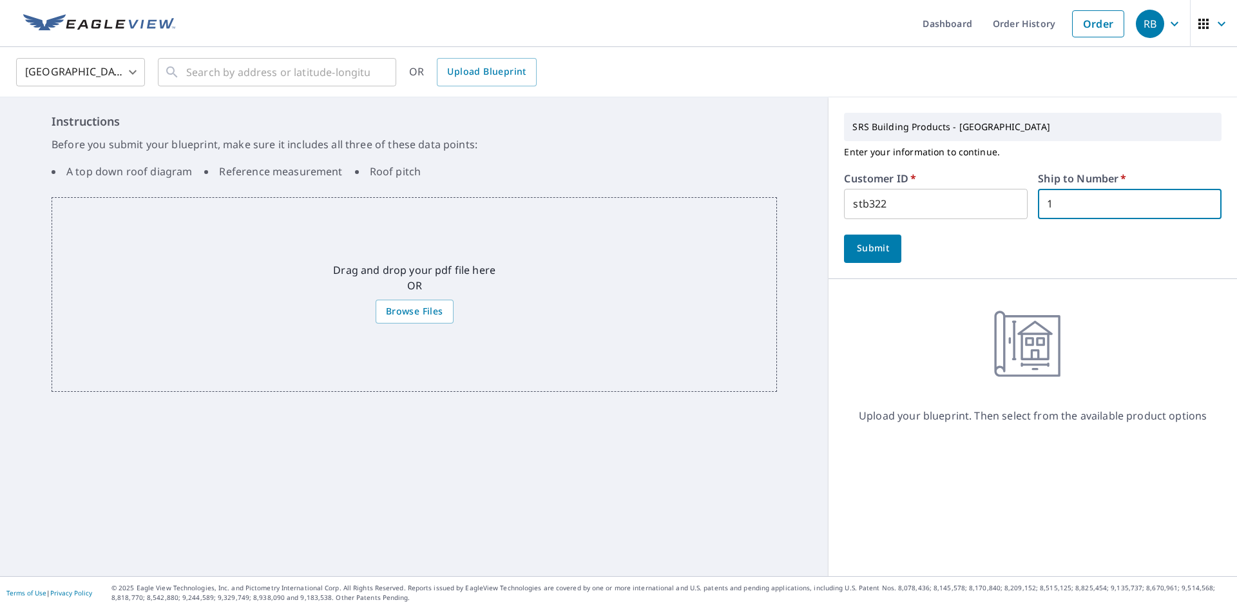
click at [597, 164] on ul "A top down roof diagram Reference measurement Roof pitch" at bounding box center [415, 172] width 726 height 26
